Goal: Information Seeking & Learning: Learn about a topic

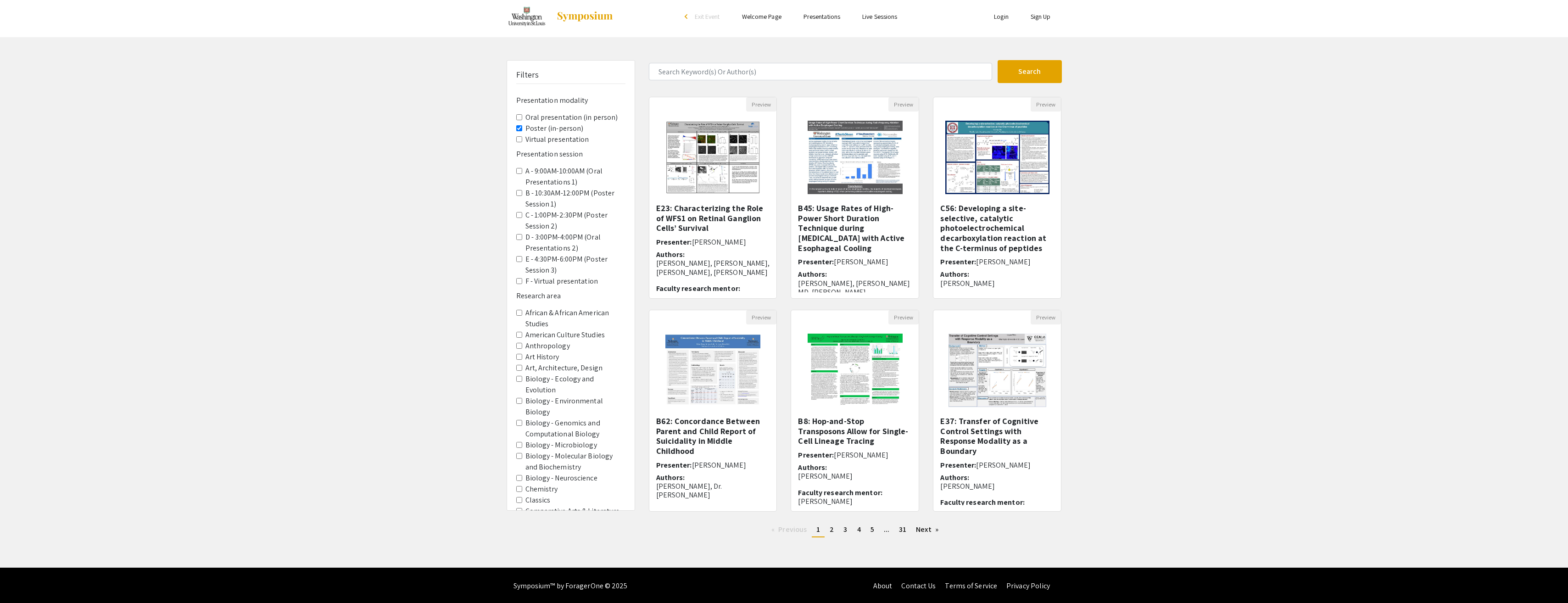
scroll to position [5, 0]
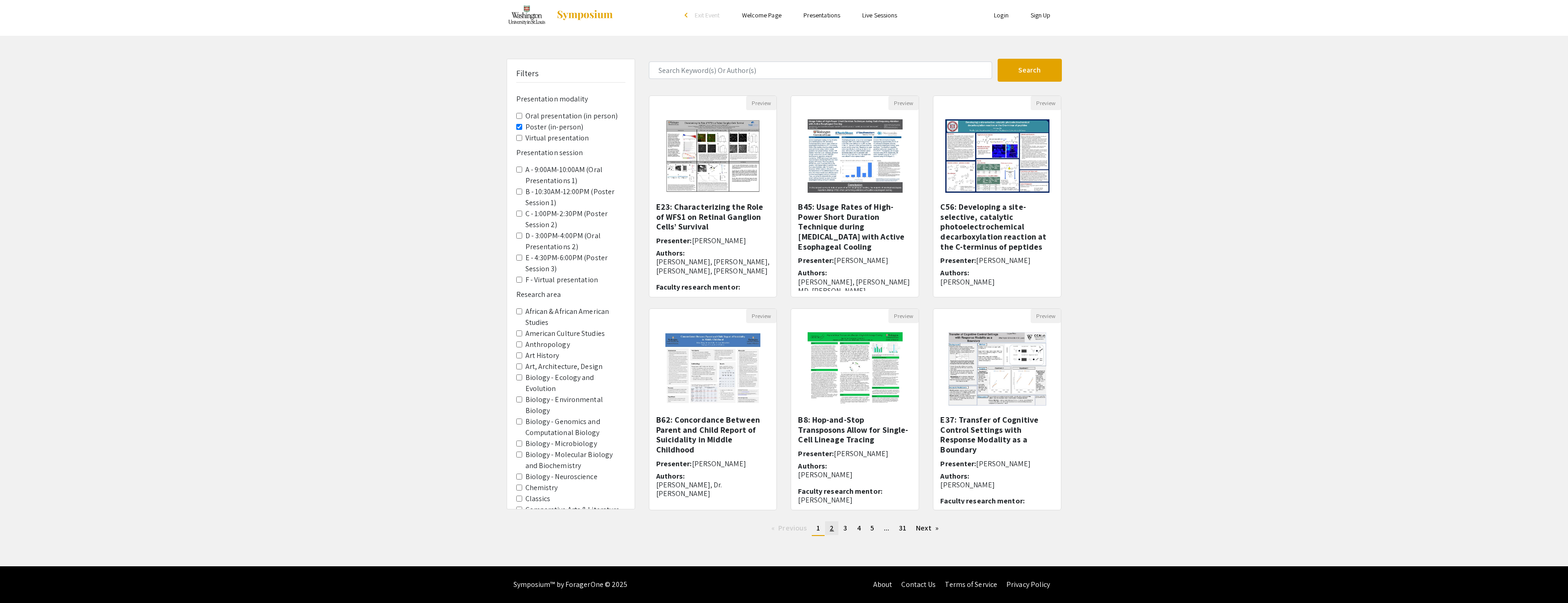
click at [830, 529] on span "2" at bounding box center [831, 528] width 4 height 10
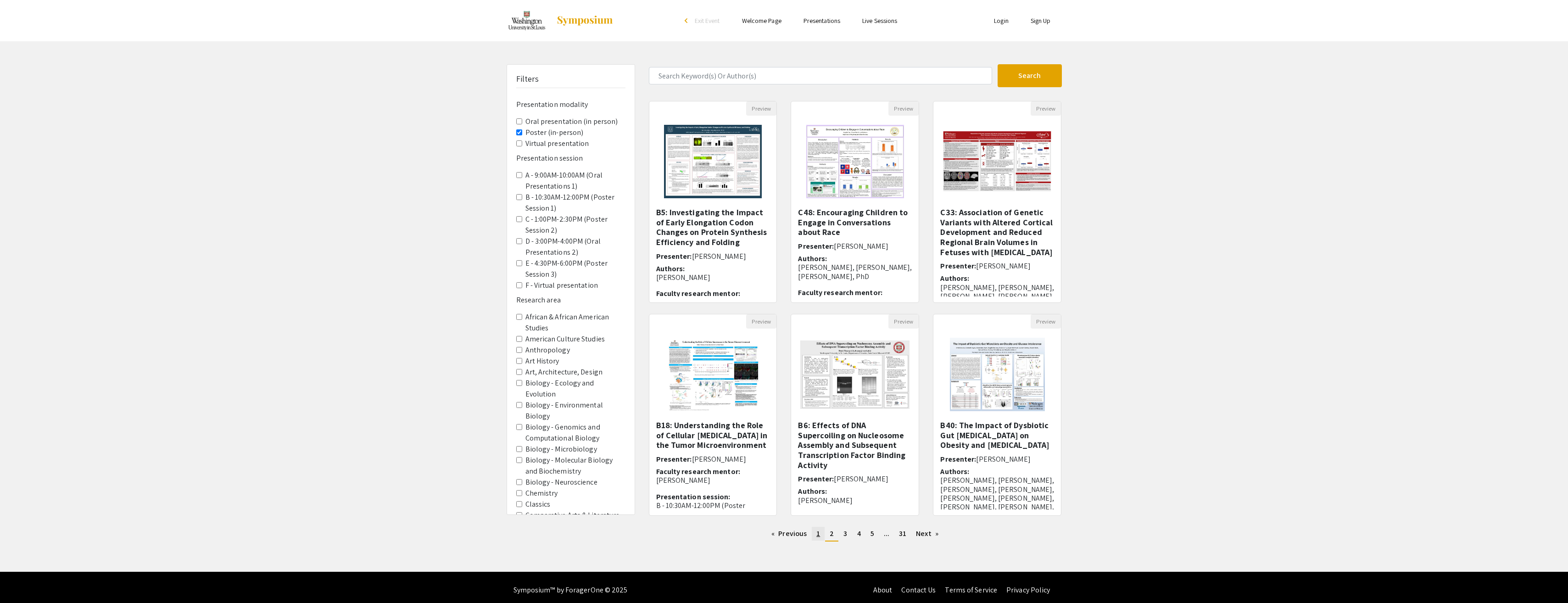
click at [822, 533] on link "page 1" at bounding box center [818, 534] width 12 height 14
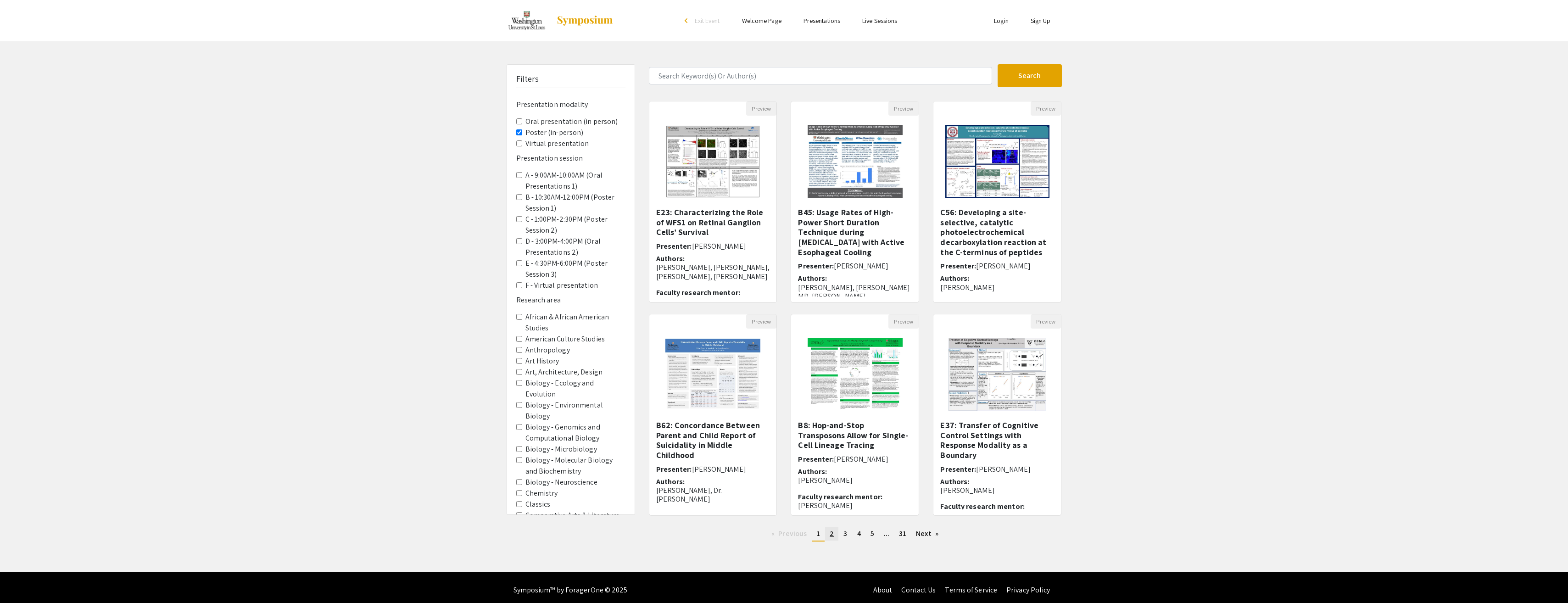
click at [833, 535] on span "2" at bounding box center [831, 533] width 4 height 10
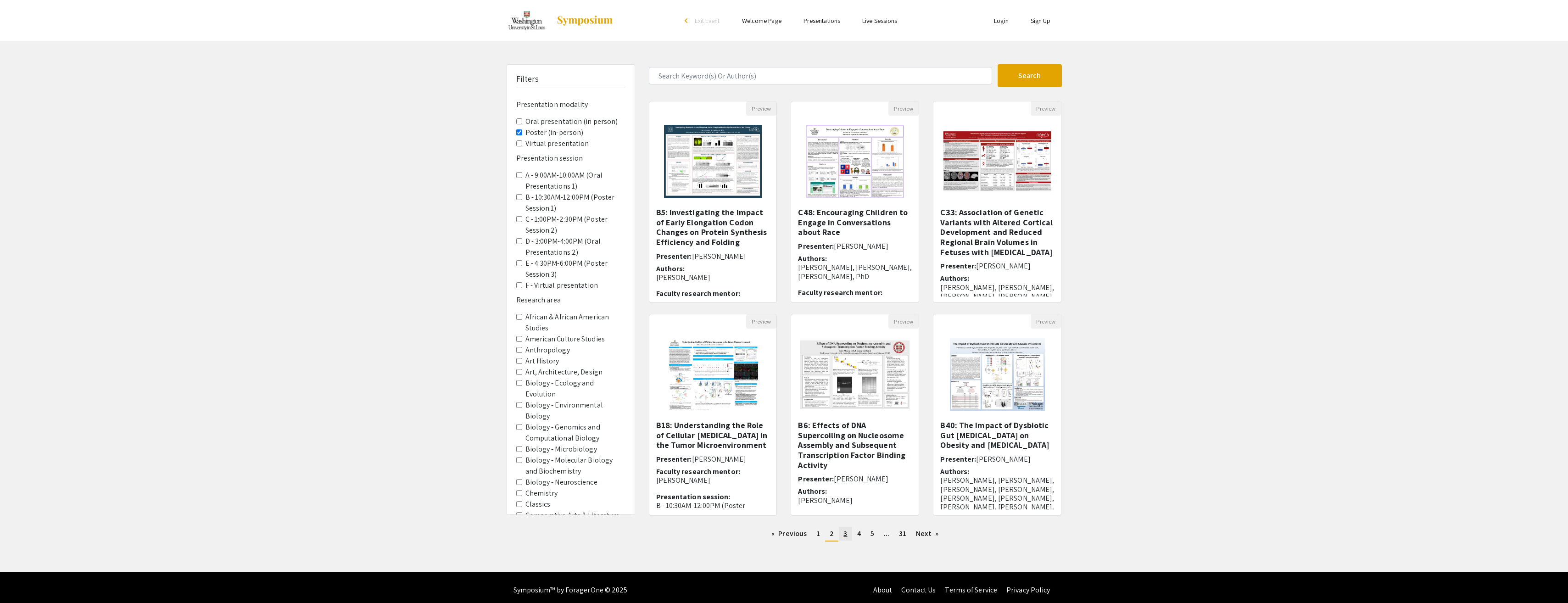
click at [845, 535] on span "3" at bounding box center [846, 533] width 4 height 10
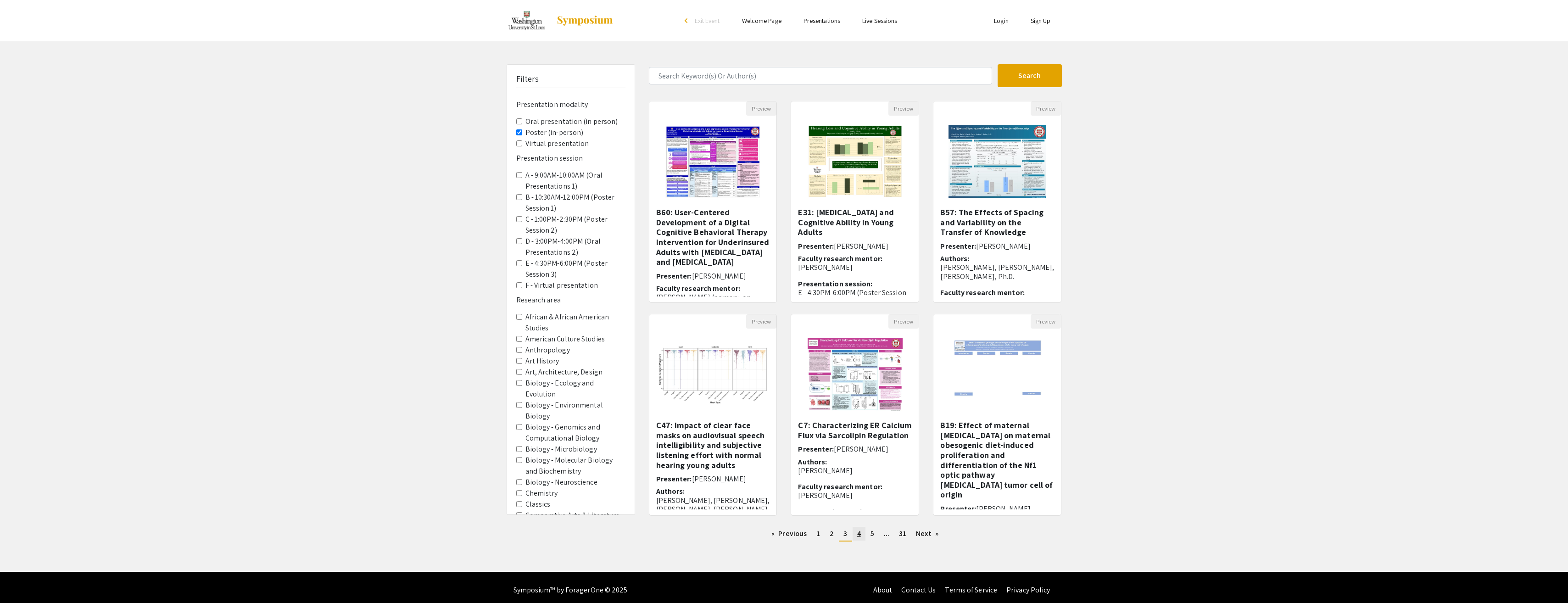
click at [857, 536] on span "4" at bounding box center [859, 533] width 4 height 10
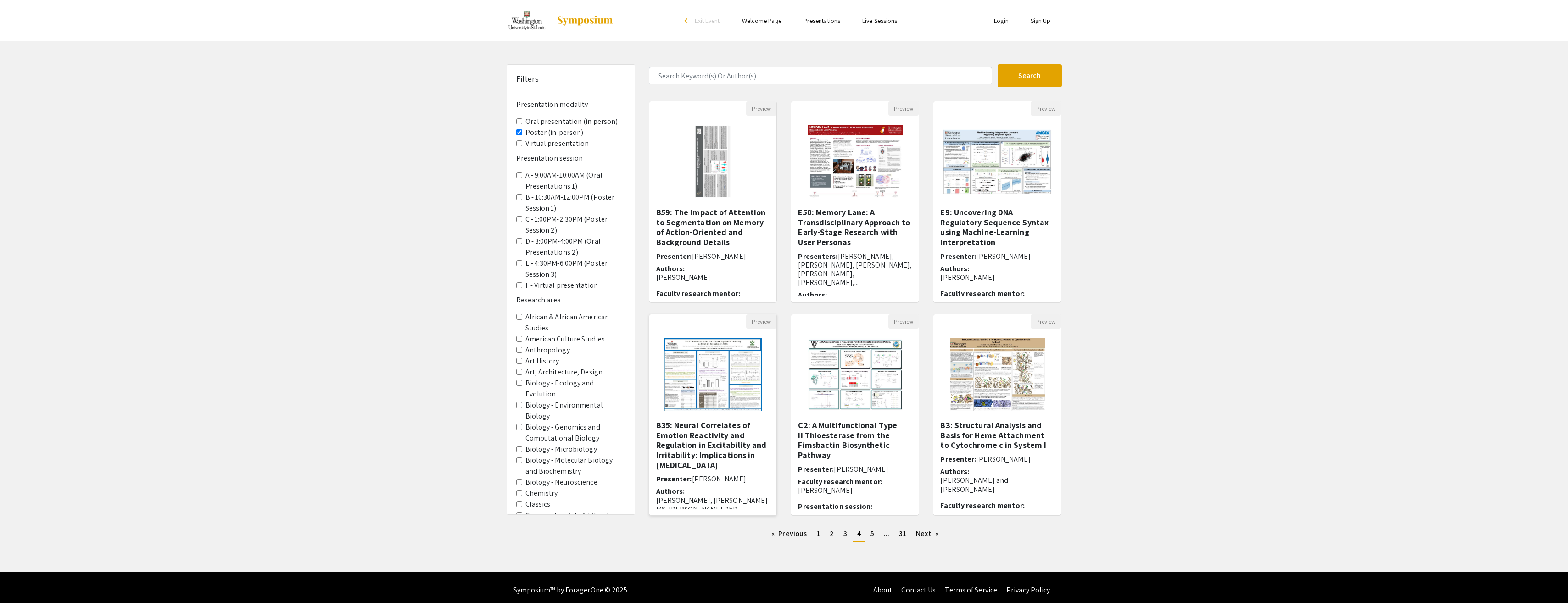
click at [716, 455] on h5 "B35: Neural Correlates of Emotion Reactivity and Regulation in Excitability and…" at bounding box center [713, 445] width 113 height 50
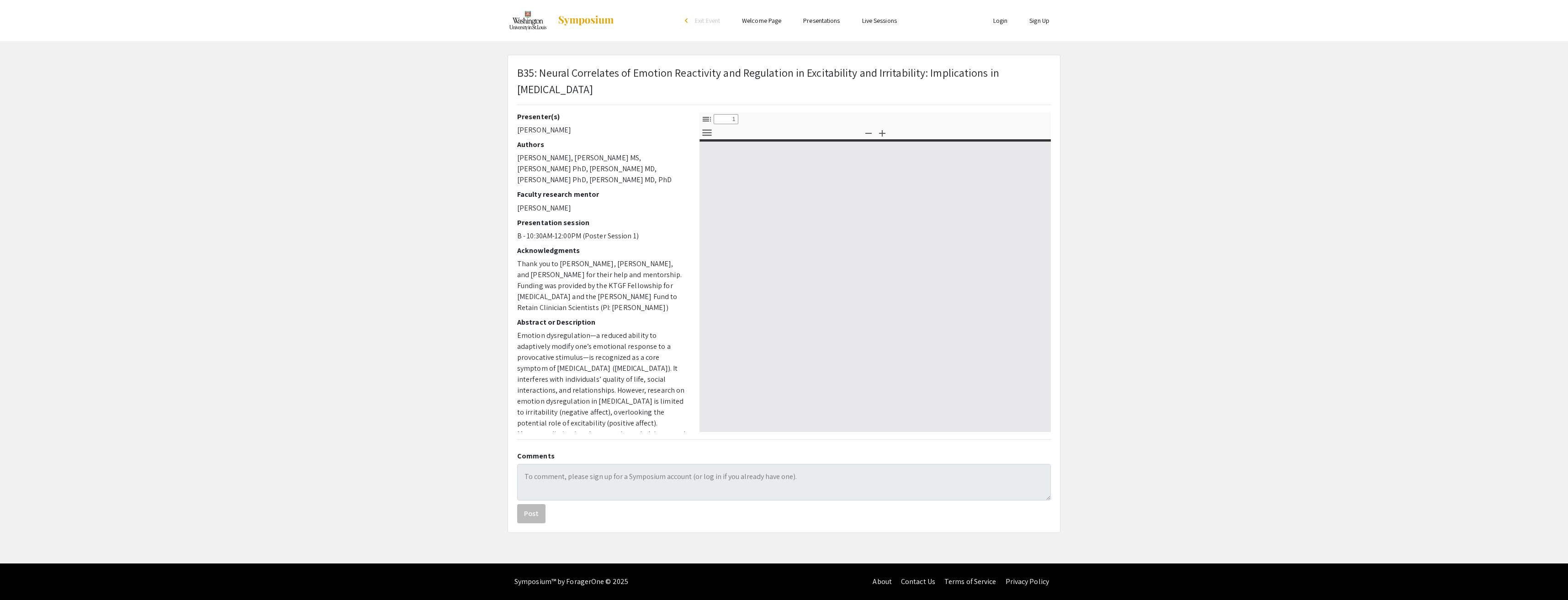
select select "custom"
type input "0"
select select "custom"
type input "1"
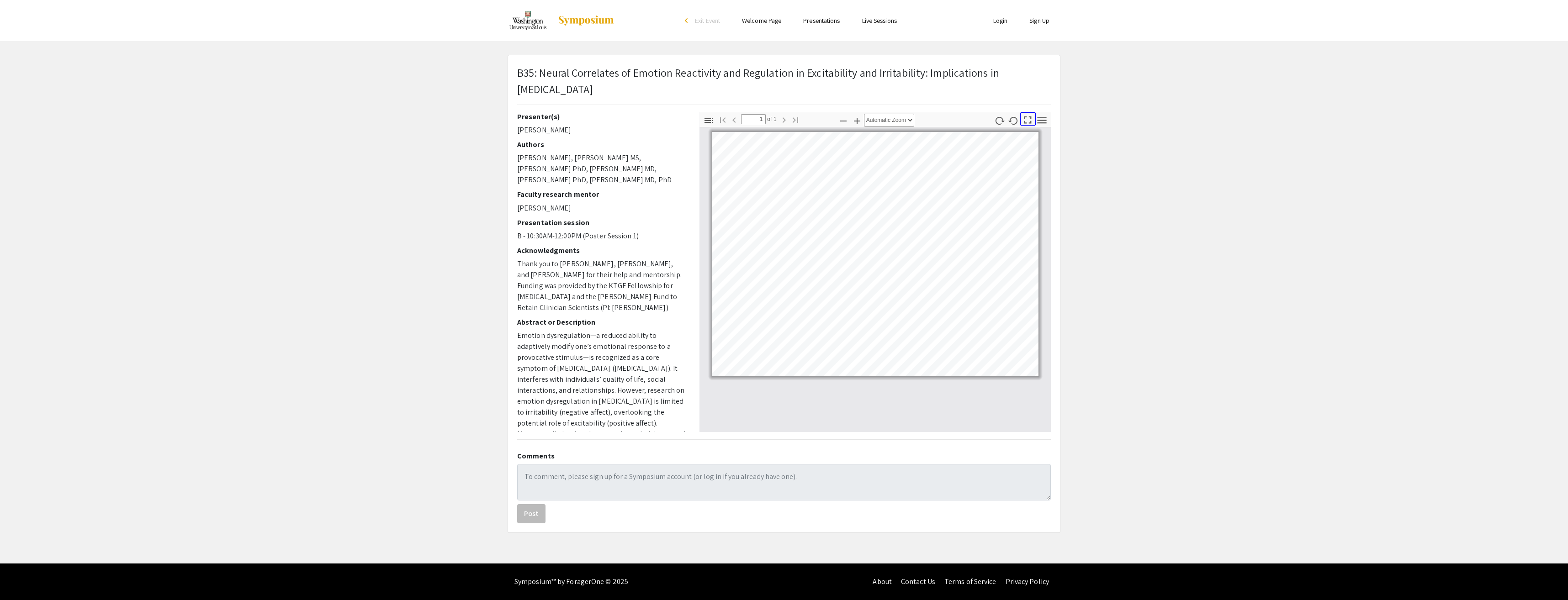
click at [1028, 114] on icon "button" at bounding box center [1028, 120] width 12 height 12
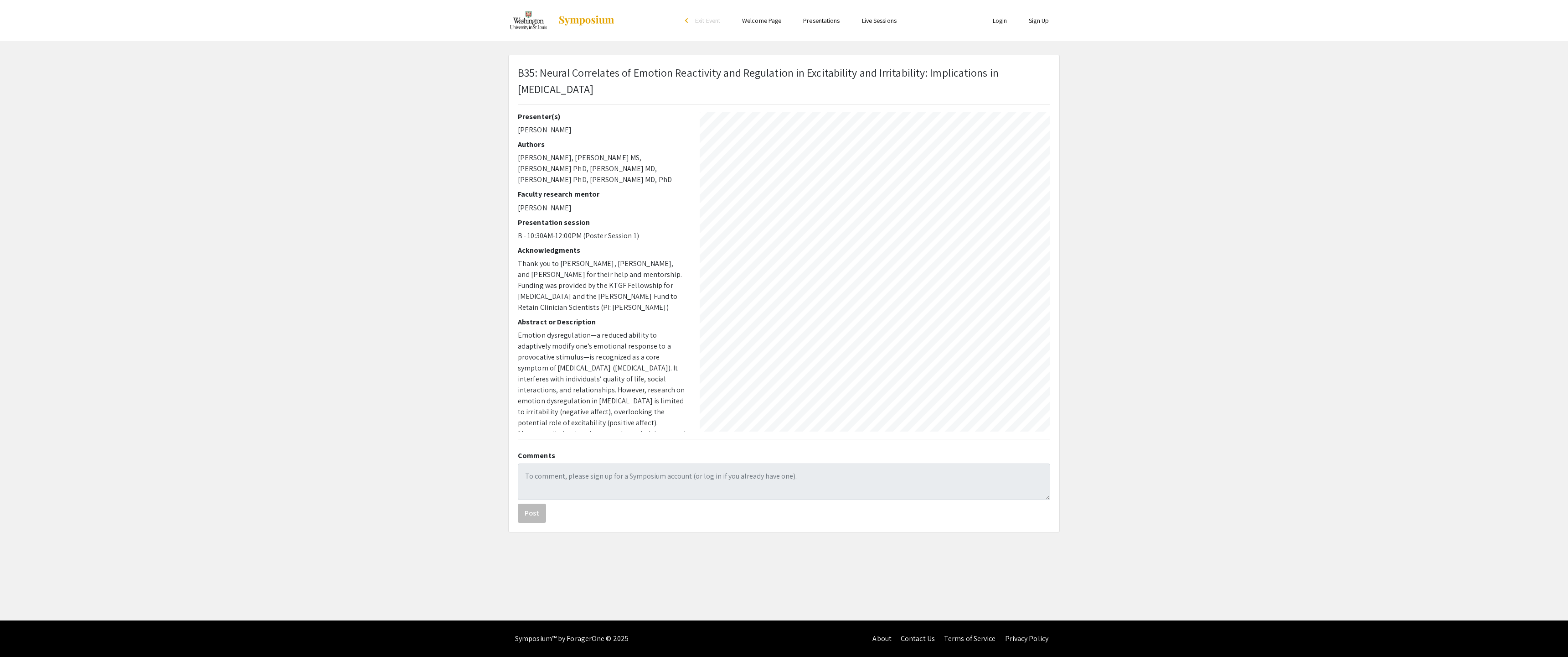
select select "auto"
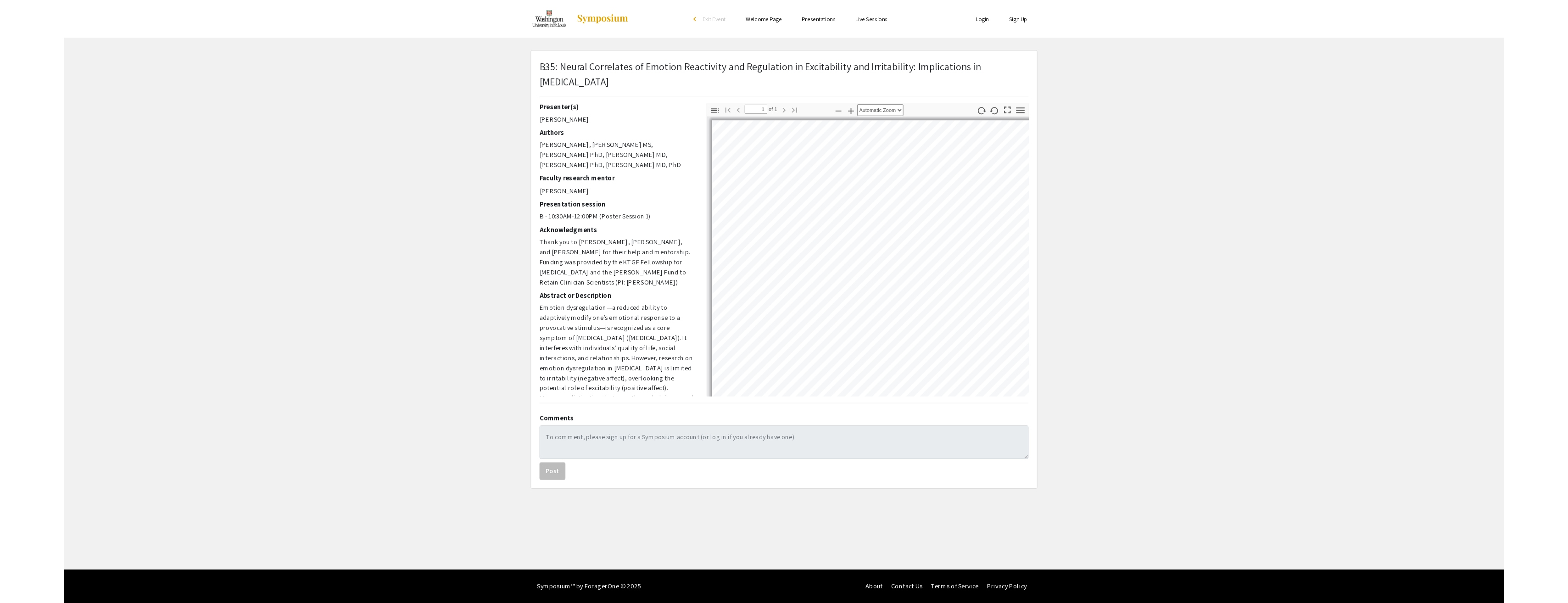
scroll to position [0, 0]
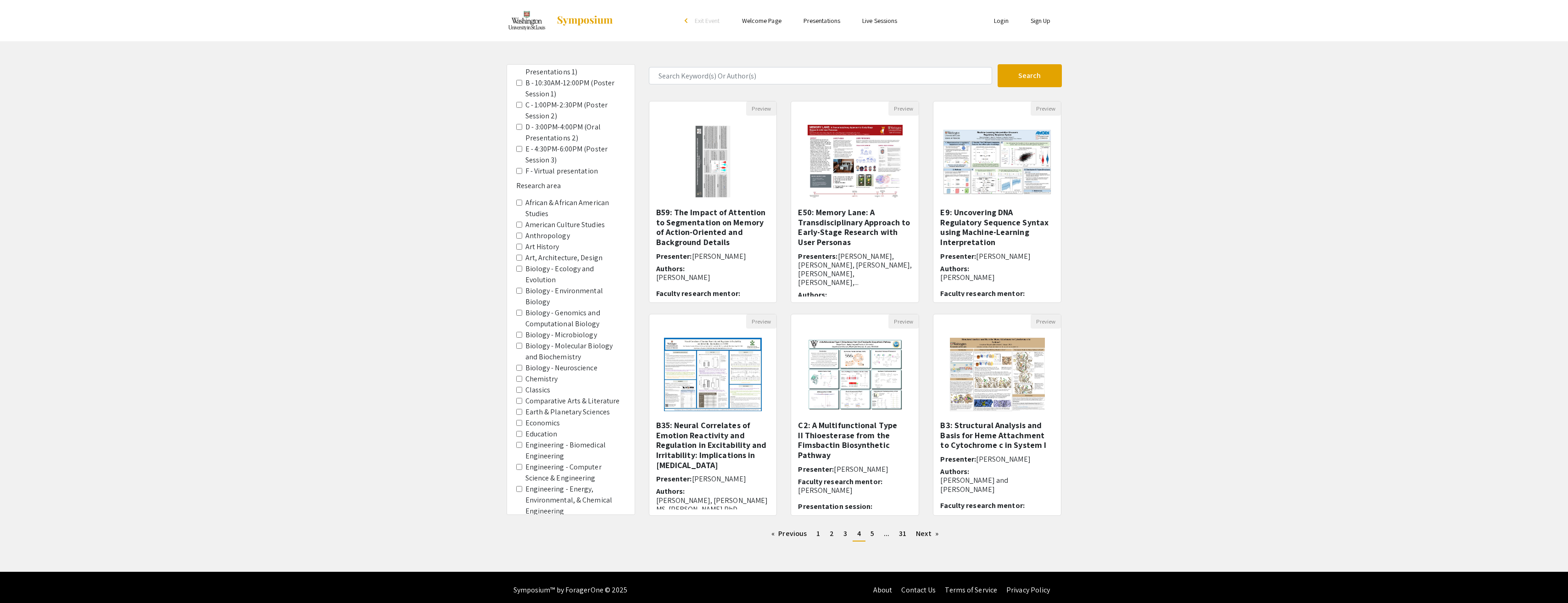
scroll to position [122, 0]
click at [519, 358] on Neuroscience "Biology - Neuroscience" at bounding box center [519, 359] width 6 height 6
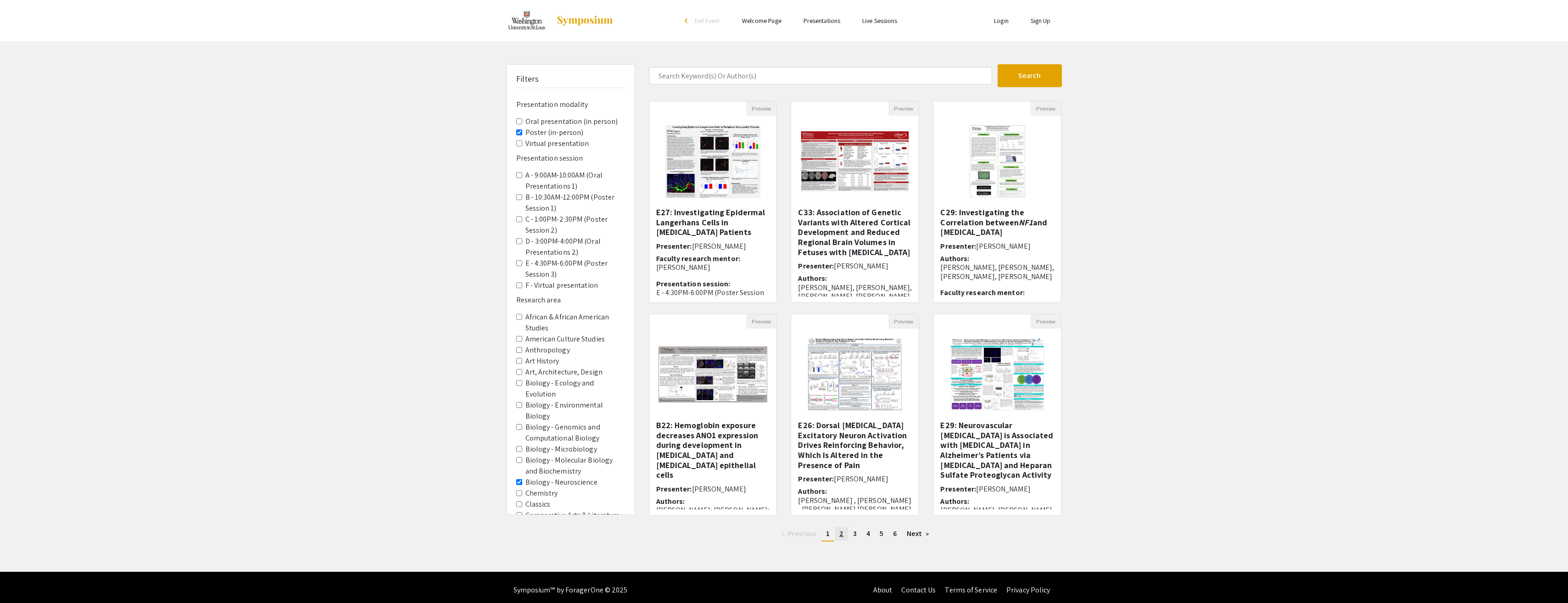
click at [842, 536] on span "2" at bounding box center [841, 533] width 4 height 10
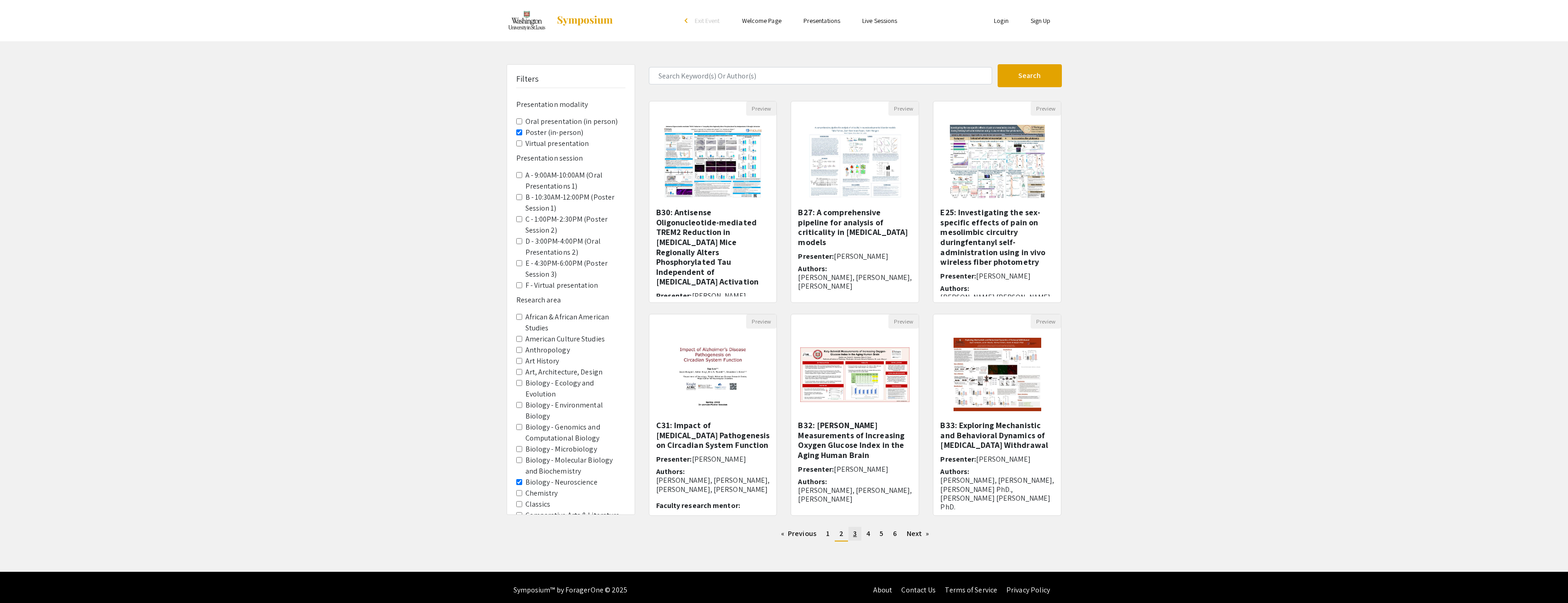
click at [852, 536] on link "page 3" at bounding box center [854, 534] width 12 height 14
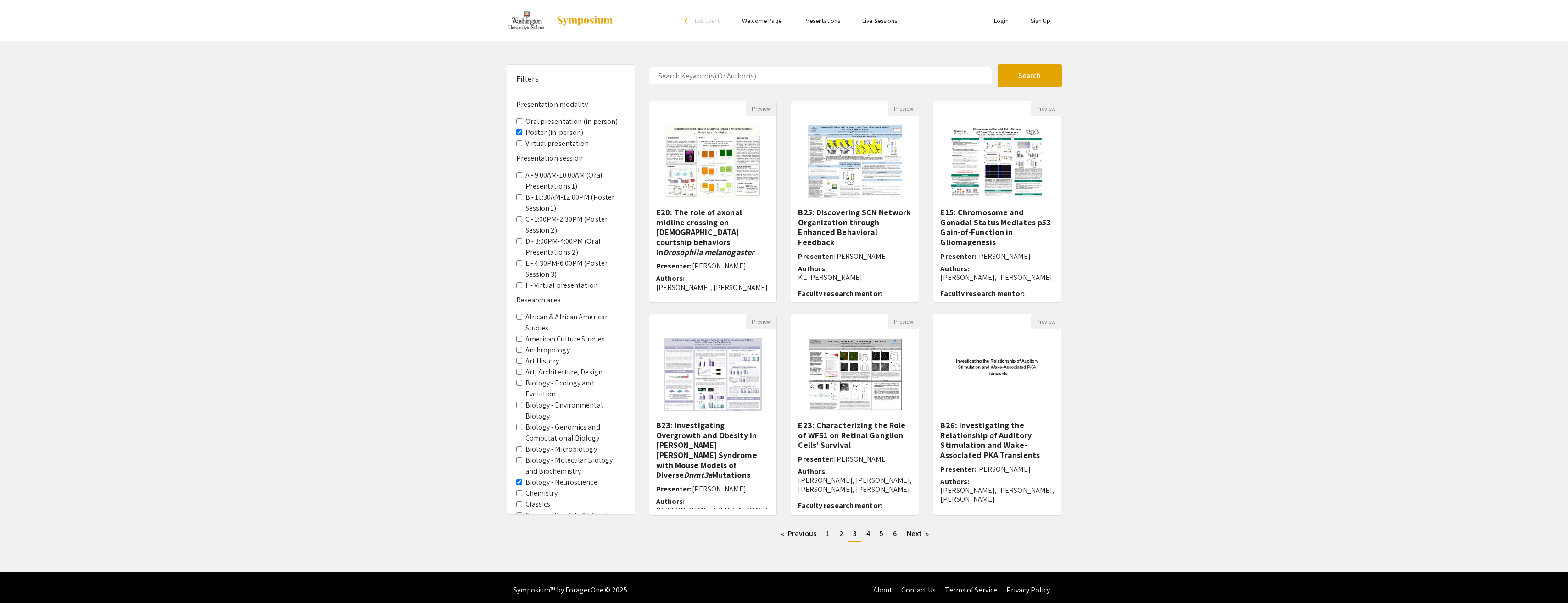
click at [1309, 171] on div "Filters Presentation modality Oral presentation (in person) Poster (in-person) …" at bounding box center [784, 306] width 1568 height 485
